Goal: Task Accomplishment & Management: Complete application form

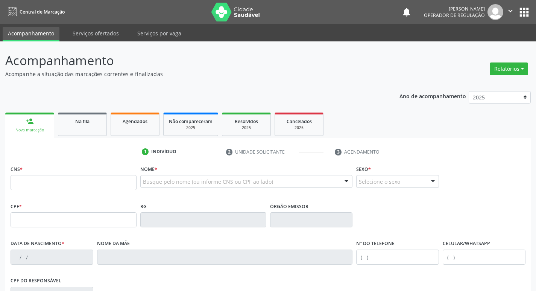
click at [64, 184] on input "text" at bounding box center [74, 182] width 126 height 15
type input "700 0097 3108 6107"
type input "030.681.574-55"
type input "16[DATE]"
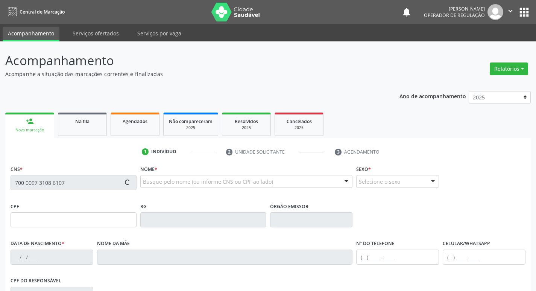
type input "[PERSON_NAME]"
type input "[PHONE_NUMBER]"
type input "258"
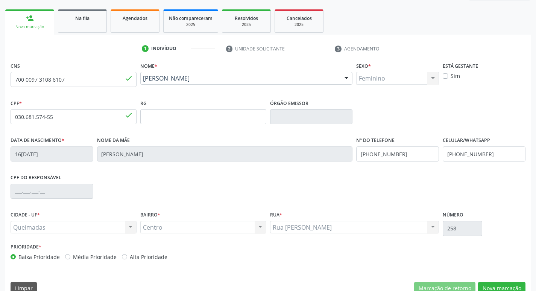
scroll to position [117, 0]
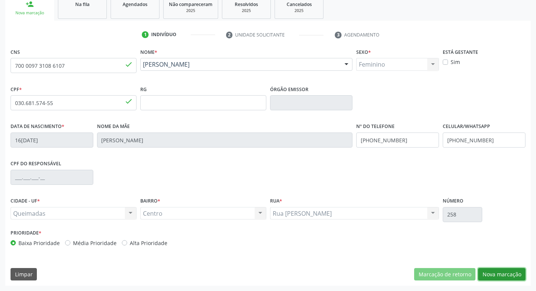
click at [493, 276] on button "Nova marcação" at bounding box center [501, 274] width 47 height 13
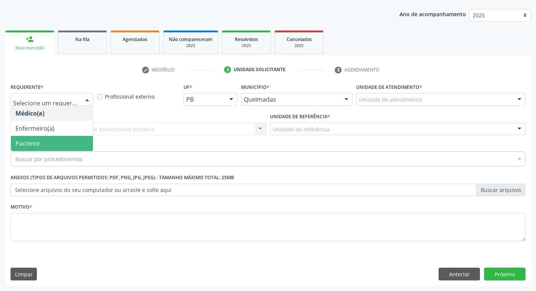
click at [43, 144] on span "Paciente" at bounding box center [52, 143] width 82 height 15
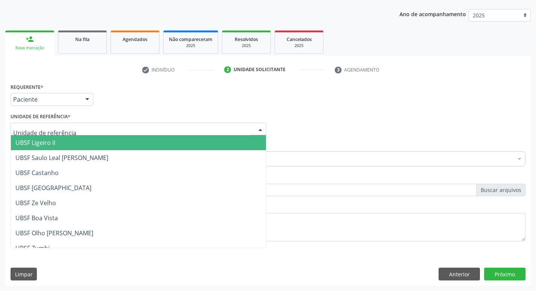
type input "C"
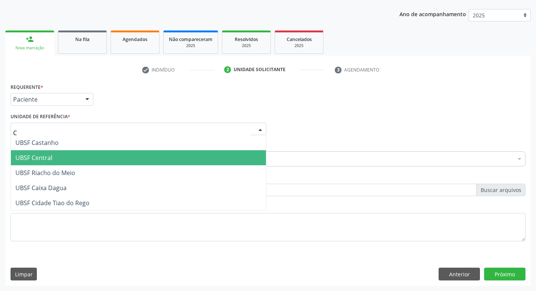
click at [33, 157] on span "UBSF Central" at bounding box center [33, 157] width 37 height 8
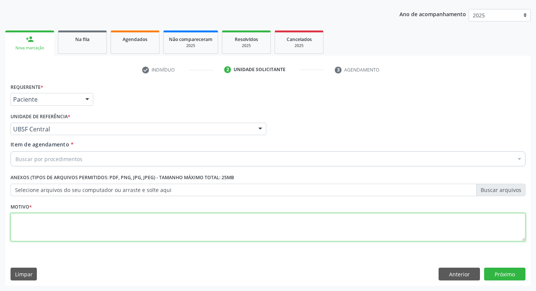
click at [33, 216] on textarea at bounding box center [268, 227] width 515 height 29
type textarea "AVALIACAO"
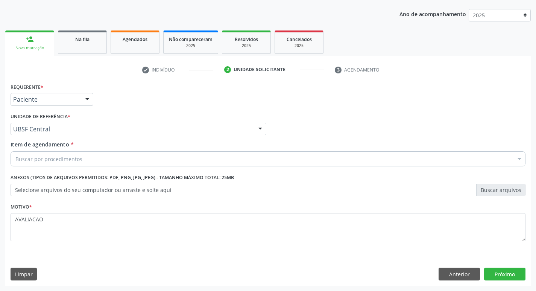
click at [20, 166] on div "Buscar por procedimentos" at bounding box center [268, 158] width 515 height 15
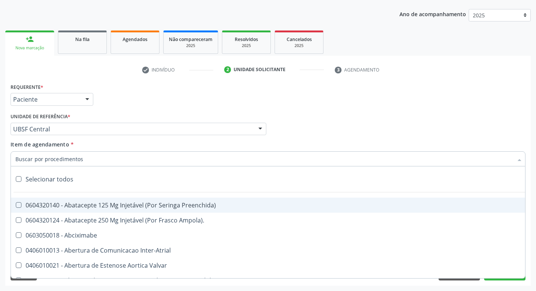
type input "H"
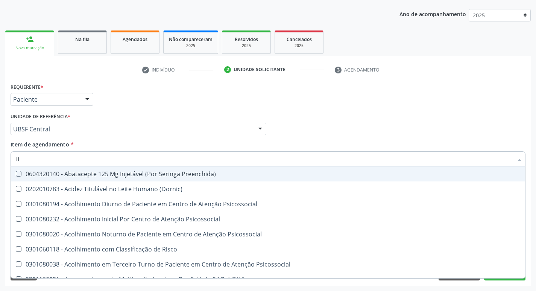
scroll to position [44, 0]
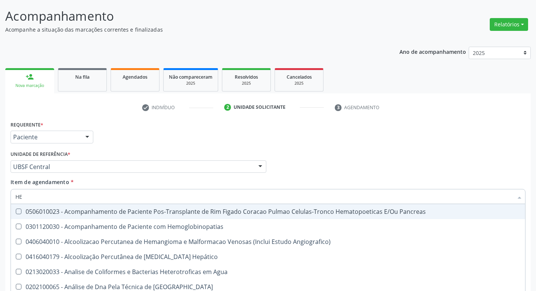
type input "HEMOGR"
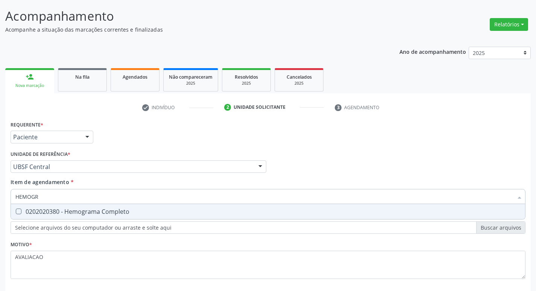
click at [128, 210] on div "0202020380 - Hemograma Completo" at bounding box center [267, 211] width 505 height 6
checkbox Completo "true"
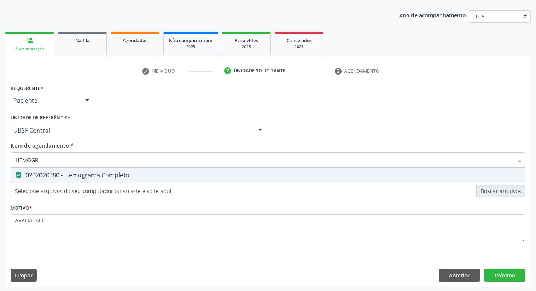
scroll to position [82, 0]
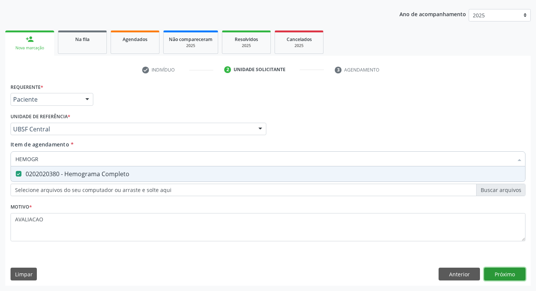
click at [505, 274] on div "Requerente * Paciente Médico(a) Enfermeiro(a) Paciente Nenhum resultado encontr…" at bounding box center [267, 183] width 525 height 204
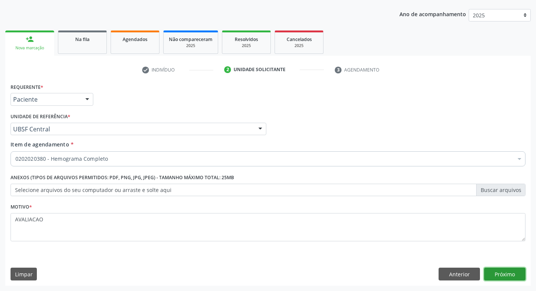
click at [492, 276] on button "Próximo" at bounding box center [504, 273] width 41 height 13
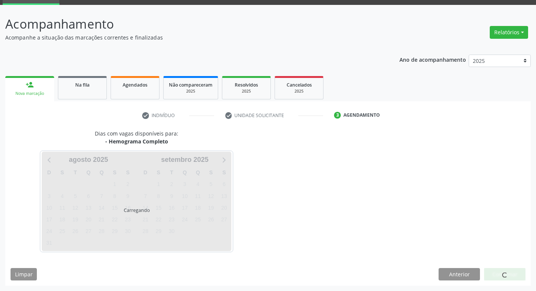
scroll to position [36, 0]
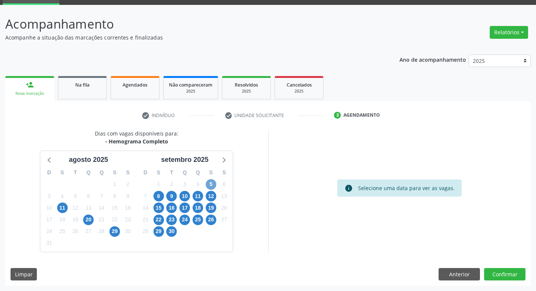
click at [209, 187] on span "5" at bounding box center [211, 184] width 11 height 11
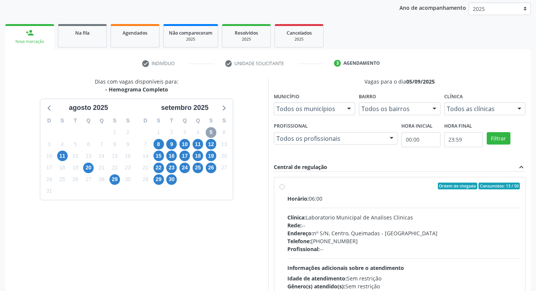
scroll to position [145, 0]
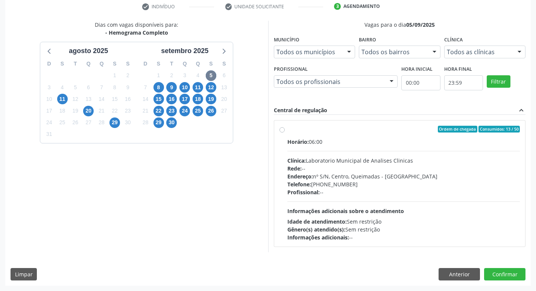
click at [344, 170] on div "Rede: --" at bounding box center [403, 168] width 233 height 8
click at [285, 132] on input "Ordem de chegada Consumidos: 13 / 50 Horário: 06:00 Clínica: Laboratorio Munici…" at bounding box center [281, 129] width 5 height 7
radio input "true"
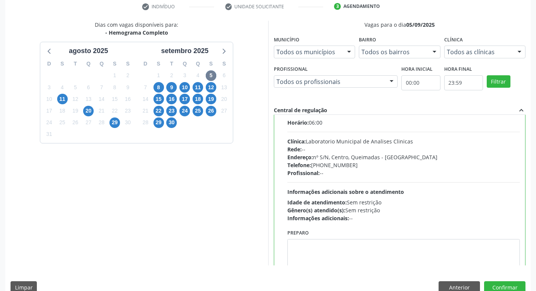
scroll to position [37, 0]
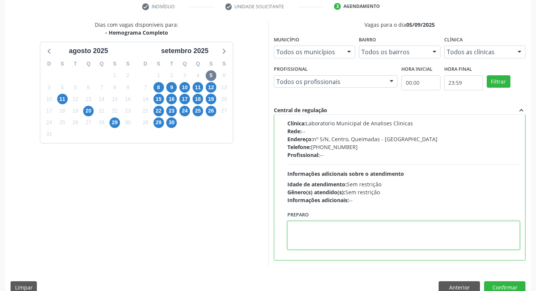
click at [320, 231] on textarea at bounding box center [403, 235] width 233 height 29
paste textarea "IR EM [GEOGRAPHIC_DATA]"
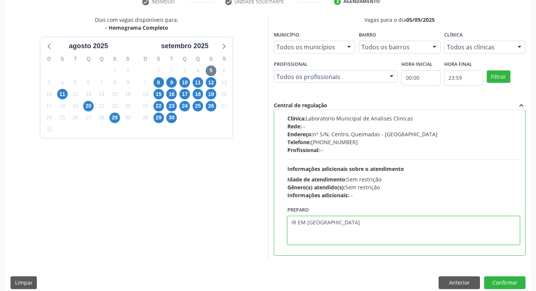
scroll to position [159, 0]
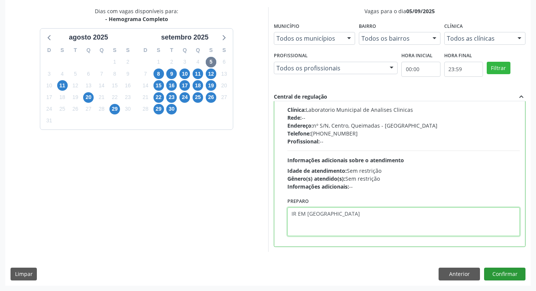
type textarea "IR EM [GEOGRAPHIC_DATA]"
click at [507, 272] on button "Confirmar" at bounding box center [504, 273] width 41 height 13
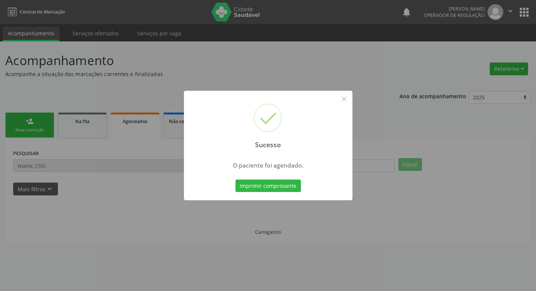
scroll to position [0, 0]
click at [278, 183] on button "Imprimir comprovante" at bounding box center [270, 185] width 65 height 13
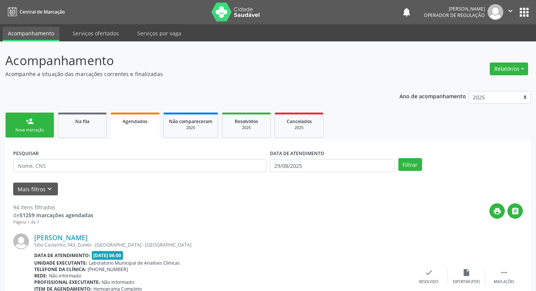
drag, startPoint x: 41, startPoint y: 129, endPoint x: 24, endPoint y: 135, distance: 18.1
click at [41, 129] on div "Sucesso × O paciente foi agendado. Imprimir comprovante Cancel" at bounding box center [268, 145] width 536 height 291
click at [47, 126] on div "Sucesso × O paciente foi agendado. Imprimir comprovante Cancel" at bounding box center [268, 145] width 536 height 291
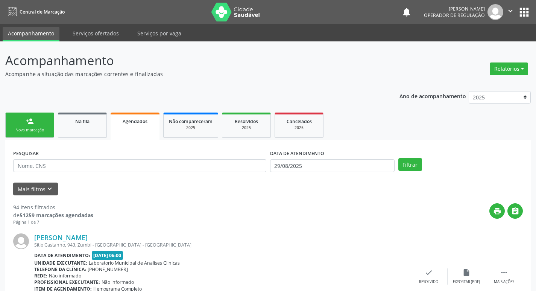
click at [48, 125] on div "Sucesso × O paciente foi agendado. Imprimir comprovante Cancel" at bounding box center [268, 145] width 536 height 291
click at [47, 125] on div "Sucesso × O paciente foi agendado. Imprimir comprovante Cancel" at bounding box center [268, 145] width 536 height 291
click at [27, 117] on div "Sucesso × O paciente foi agendado. Imprimir comprovante Cancel" at bounding box center [268, 145] width 536 height 291
click at [38, 123] on div "Sucesso × O paciente foi agendado. Imprimir comprovante Cancel" at bounding box center [268, 145] width 536 height 291
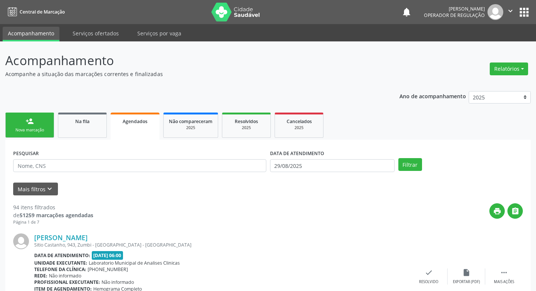
click at [43, 123] on div "Sucesso × O paciente foi agendado. Imprimir comprovante Cancel" at bounding box center [268, 145] width 536 height 291
